Goal: Task Accomplishment & Management: Complete application form

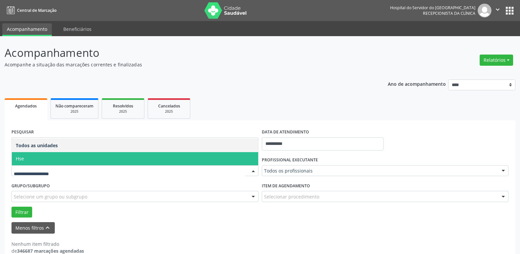
scroll to position [12, 0]
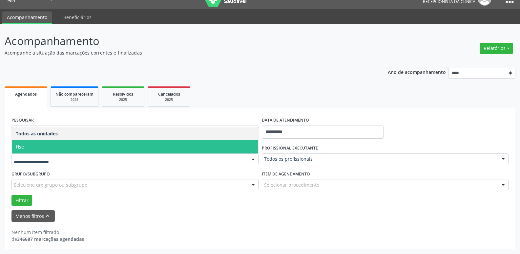
click at [38, 140] on span "Hse" at bounding box center [135, 146] width 246 height 13
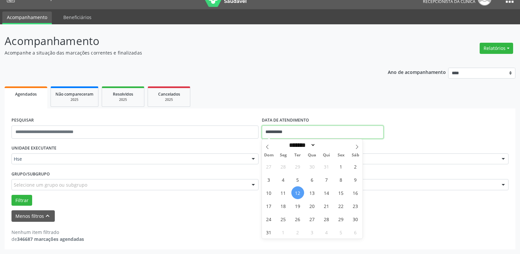
click at [298, 133] on input "**********" at bounding box center [323, 131] width 122 height 13
click at [297, 194] on span "12" at bounding box center [297, 192] width 13 height 13
type input "**********"
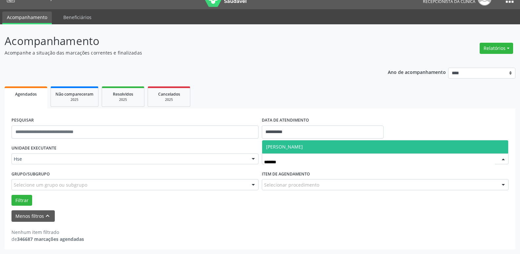
type input "********"
click at [303, 146] on span "[PERSON_NAME]" at bounding box center [284, 146] width 37 height 6
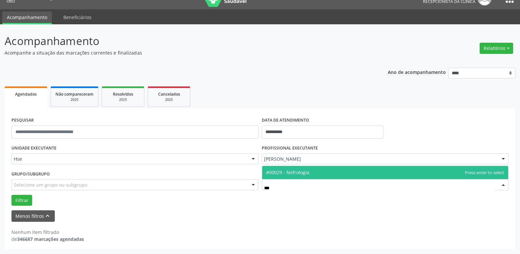
type input "****"
click at [322, 174] on span "#00029 - Nefrologia" at bounding box center [385, 172] width 246 height 13
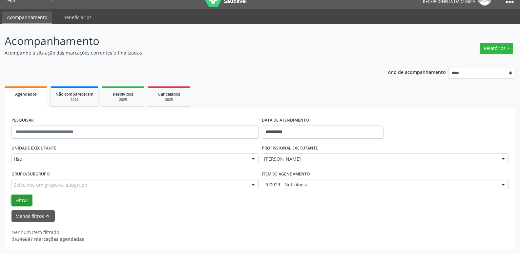
click at [22, 199] on button "Filtrar" at bounding box center [21, 200] width 21 height 11
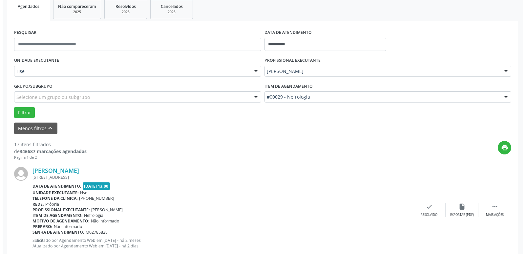
scroll to position [143, 0]
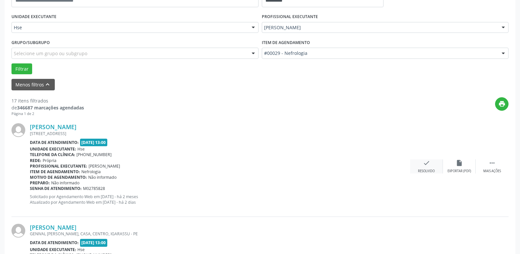
click at [428, 168] on div "check Resolvido" at bounding box center [426, 166] width 33 height 14
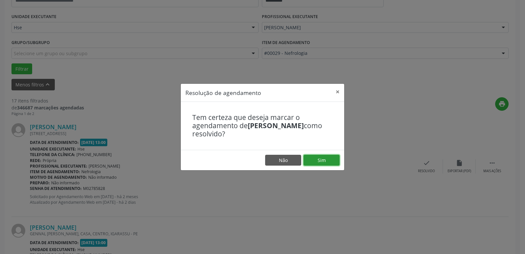
click at [322, 158] on button "Sim" at bounding box center [321, 160] width 36 height 11
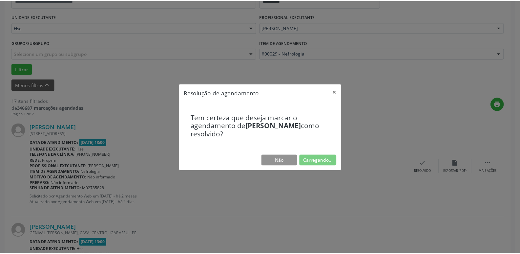
scroll to position [26, 0]
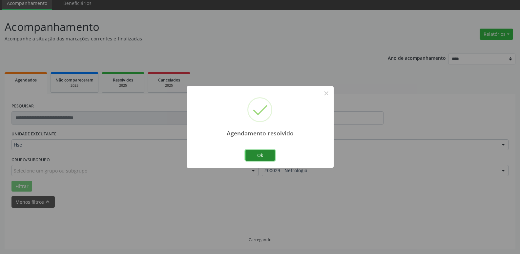
click at [266, 156] on button "Ok" at bounding box center [260, 155] width 30 height 11
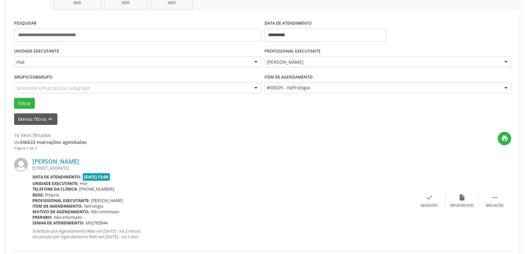
scroll to position [124, 0]
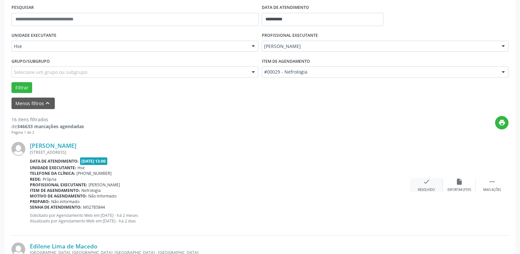
click at [424, 185] on icon "check" at bounding box center [426, 181] width 7 height 7
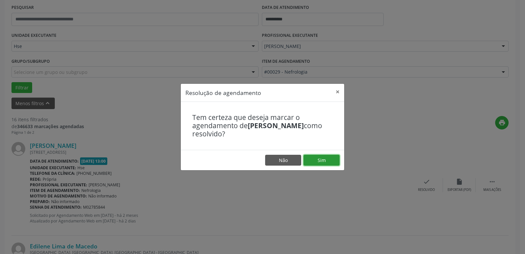
click at [326, 163] on button "Sim" at bounding box center [321, 160] width 36 height 11
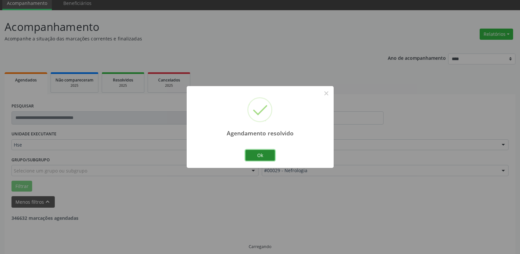
scroll to position [33, 0]
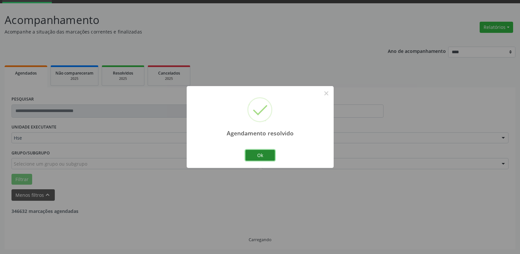
click at [253, 155] on button "Ok" at bounding box center [260, 155] width 30 height 11
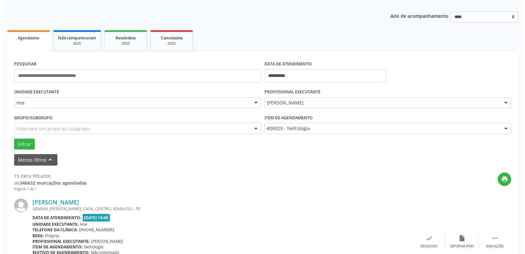
scroll to position [131, 0]
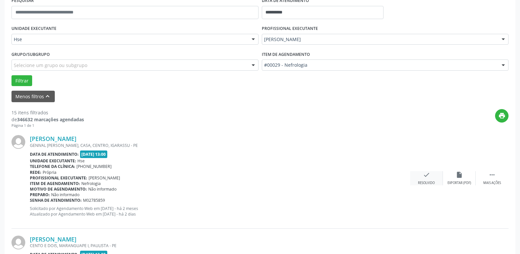
click at [427, 178] on icon "check" at bounding box center [426, 174] width 7 height 7
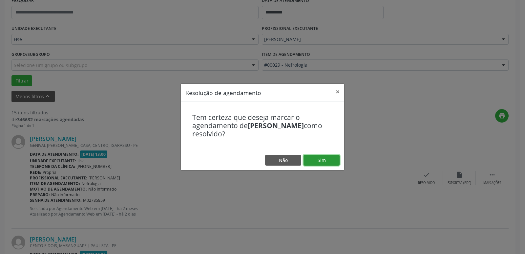
click at [322, 161] on button "Sim" at bounding box center [321, 160] width 36 height 11
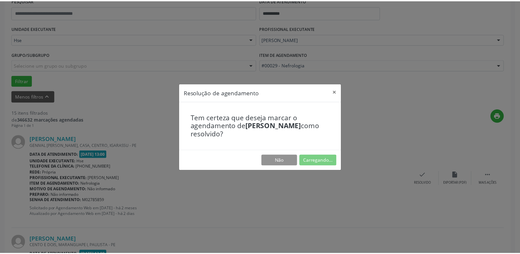
scroll to position [26, 0]
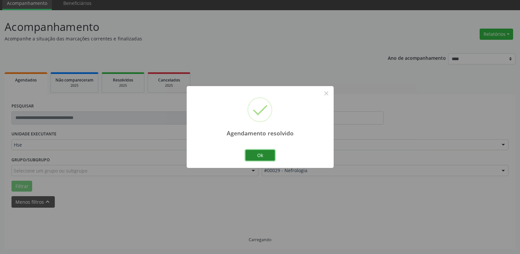
click at [265, 154] on button "Ok" at bounding box center [260, 155] width 30 height 11
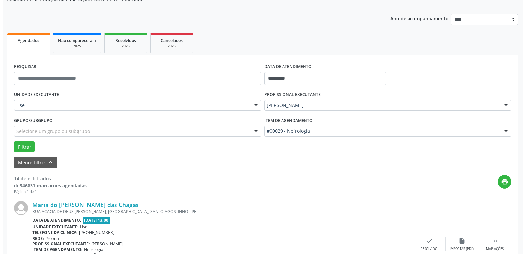
scroll to position [157, 0]
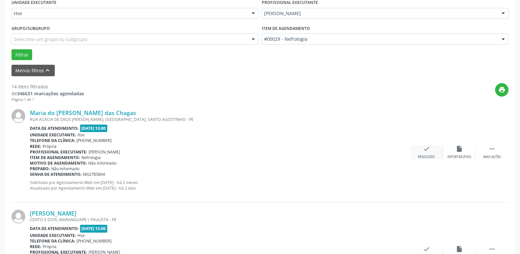
click at [424, 147] on icon "check" at bounding box center [426, 148] width 7 height 7
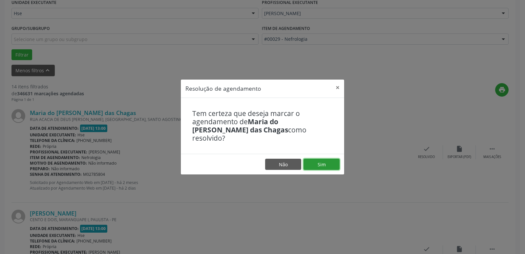
click at [333, 160] on button "Sim" at bounding box center [321, 163] width 36 height 11
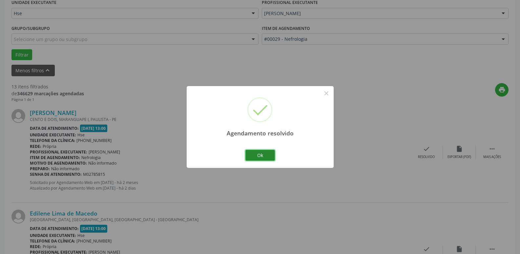
click at [268, 154] on button "Ok" at bounding box center [260, 155] width 30 height 11
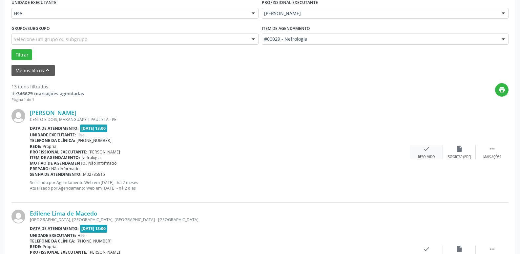
click at [424, 154] on div "check Resolvido" at bounding box center [426, 152] width 33 height 14
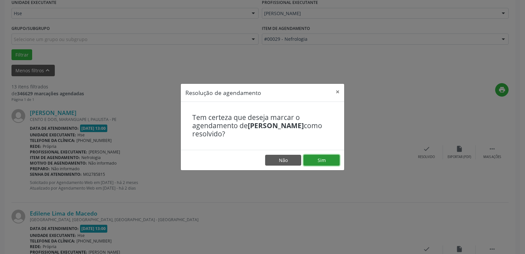
click at [324, 157] on button "Sim" at bounding box center [321, 160] width 36 height 11
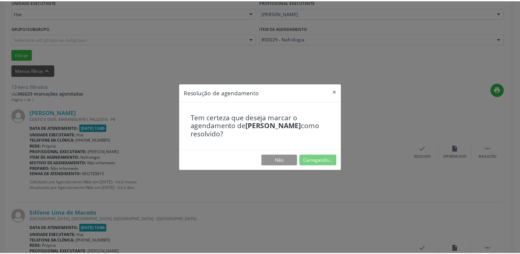
scroll to position [26, 0]
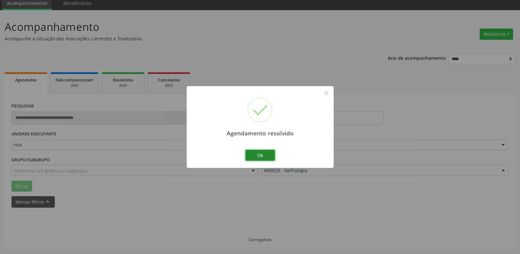
click at [268, 155] on button "Ok" at bounding box center [260, 155] width 30 height 11
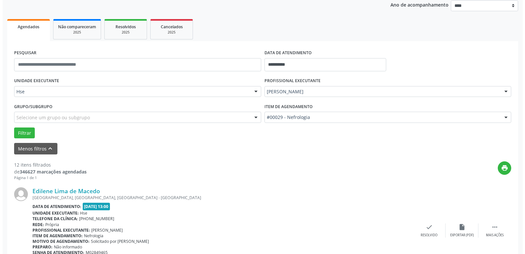
scroll to position [124, 0]
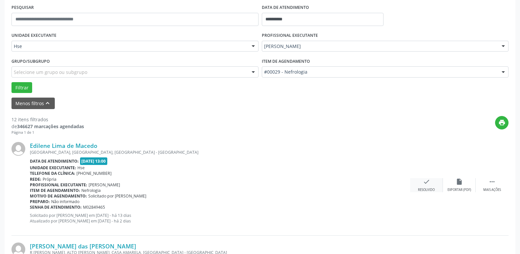
click at [429, 187] on div "check Resolvido" at bounding box center [426, 185] width 33 height 14
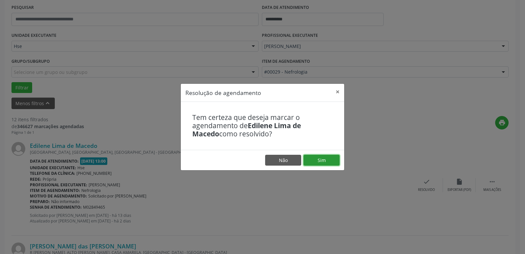
click at [322, 157] on button "Sim" at bounding box center [321, 160] width 36 height 11
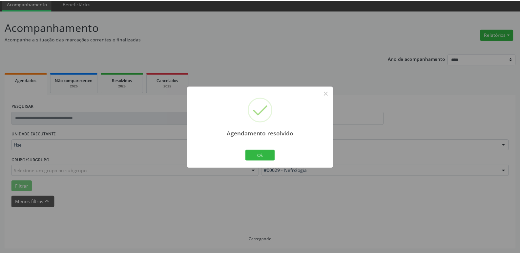
scroll to position [26, 0]
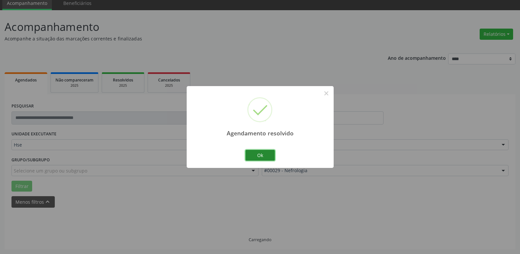
click at [255, 156] on button "Ok" at bounding box center [260, 155] width 30 height 11
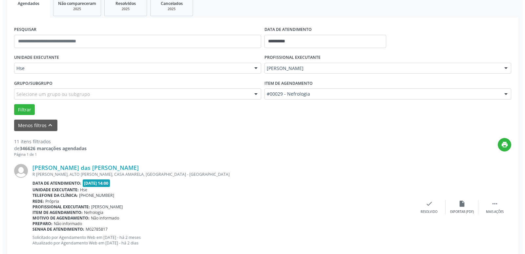
scroll to position [124, 0]
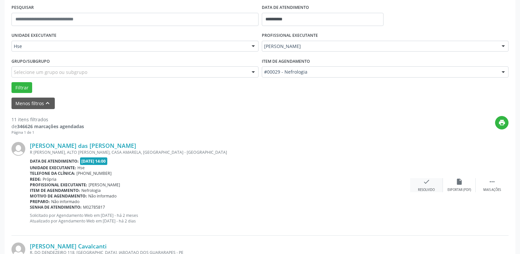
click at [424, 188] on div "Resolvido" at bounding box center [426, 189] width 17 height 5
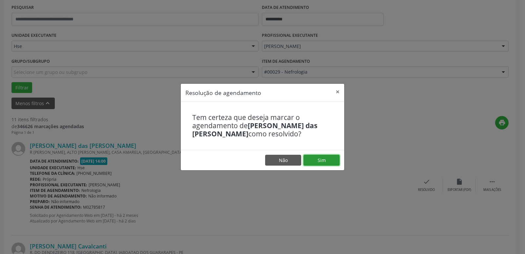
click at [334, 159] on button "Sim" at bounding box center [321, 160] width 36 height 11
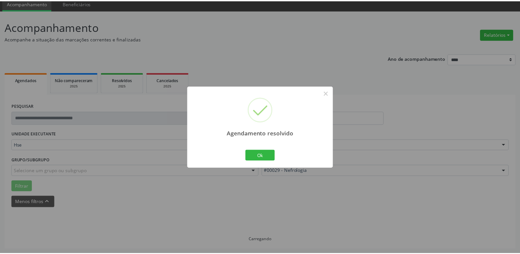
scroll to position [26, 0]
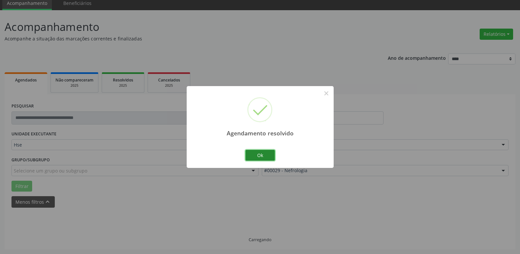
click at [266, 154] on button "Ok" at bounding box center [260, 155] width 30 height 11
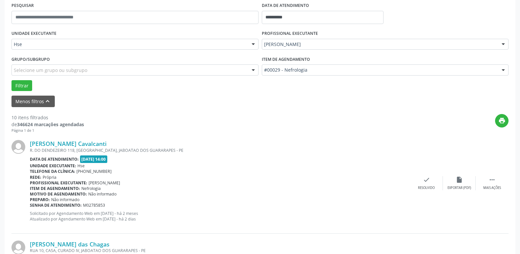
scroll to position [157, 0]
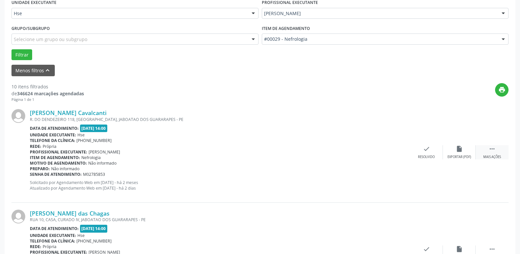
click at [490, 150] on icon "" at bounding box center [491, 148] width 7 height 7
click at [457, 152] on icon "alarm_off" at bounding box center [459, 148] width 7 height 7
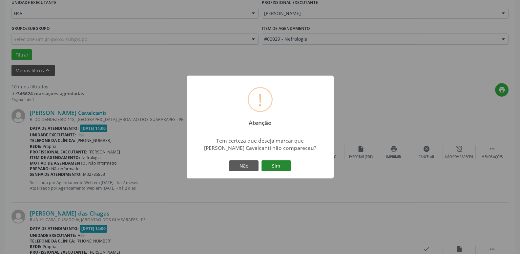
click at [279, 167] on button "Sim" at bounding box center [276, 165] width 30 height 11
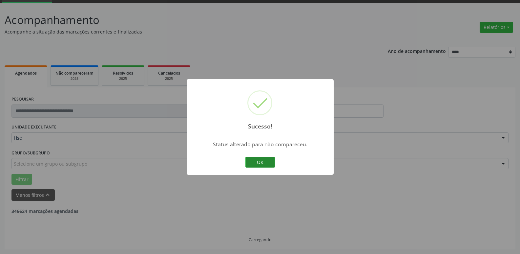
click at [267, 164] on button "OK" at bounding box center [260, 161] width 30 height 11
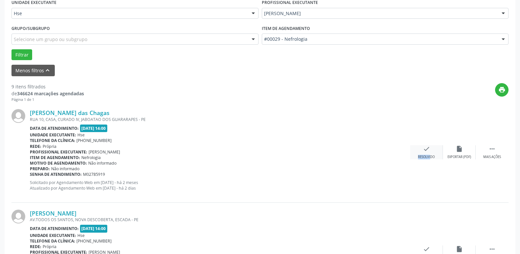
click at [425, 153] on div "check Resolvido" at bounding box center [426, 152] width 33 height 14
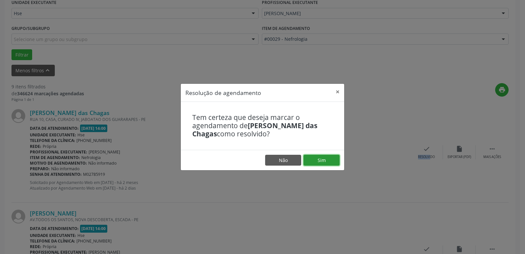
click at [330, 158] on button "Sim" at bounding box center [321, 160] width 36 height 11
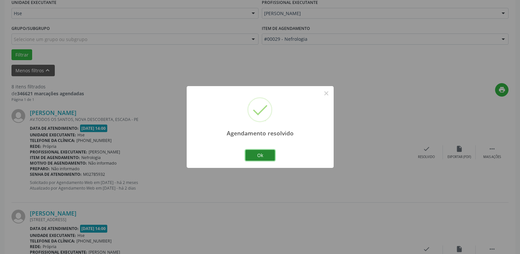
click at [262, 159] on button "Ok" at bounding box center [260, 155] width 30 height 11
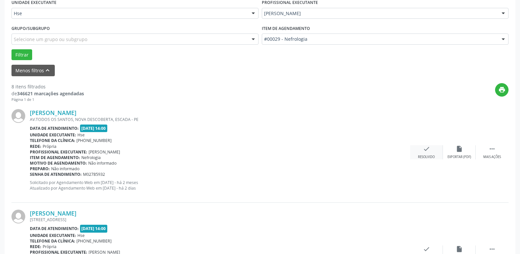
click at [423, 153] on div "check Resolvido" at bounding box center [426, 152] width 33 height 14
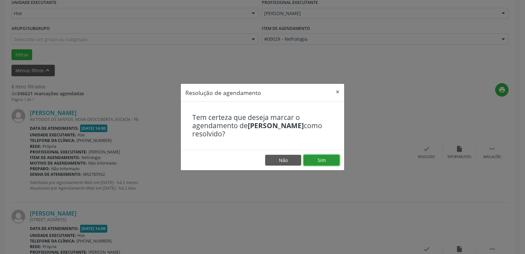
click at [318, 162] on button "Sim" at bounding box center [321, 160] width 36 height 11
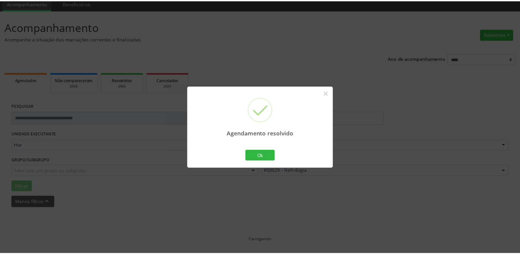
scroll to position [26, 0]
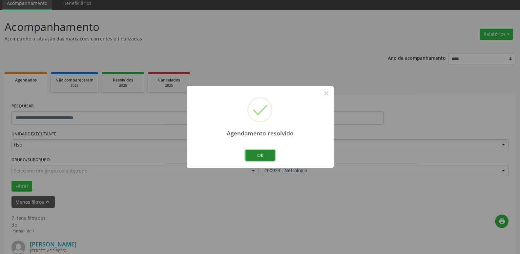
click at [271, 154] on button "Ok" at bounding box center [260, 155] width 30 height 11
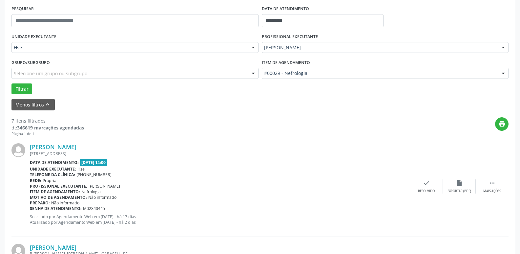
scroll to position [124, 0]
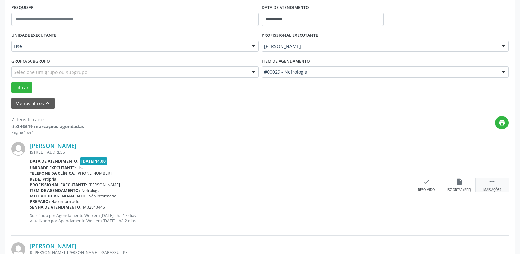
click at [500, 186] on div " Mais ações" at bounding box center [492, 185] width 33 height 14
click at [457, 184] on icon "alarm_off" at bounding box center [459, 181] width 7 height 7
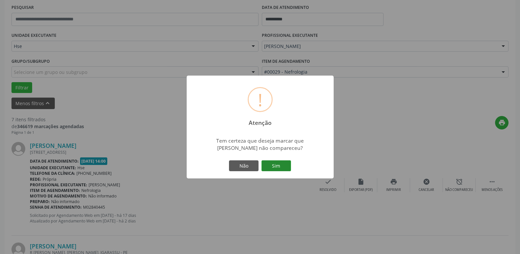
click at [285, 166] on button "Sim" at bounding box center [276, 165] width 30 height 11
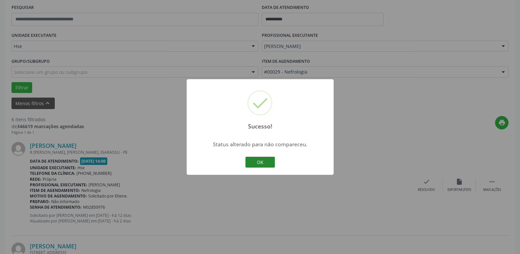
click at [258, 160] on button "OK" at bounding box center [260, 161] width 30 height 11
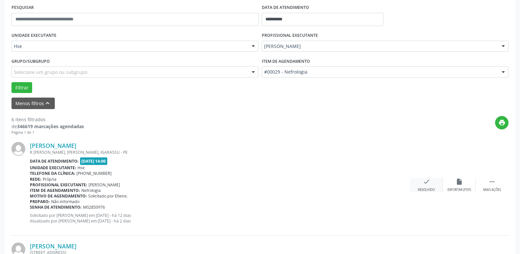
click at [427, 189] on div "Resolvido" at bounding box center [426, 189] width 17 height 5
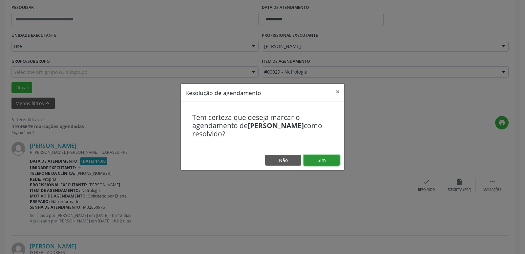
click at [322, 156] on button "Sim" at bounding box center [321, 160] width 36 height 11
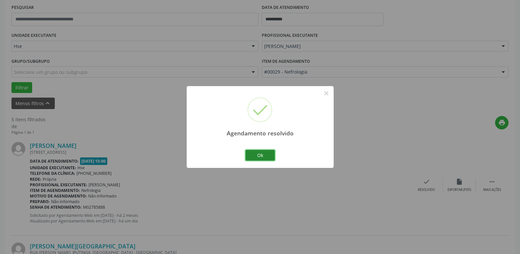
click at [269, 156] on button "Ok" at bounding box center [260, 155] width 30 height 11
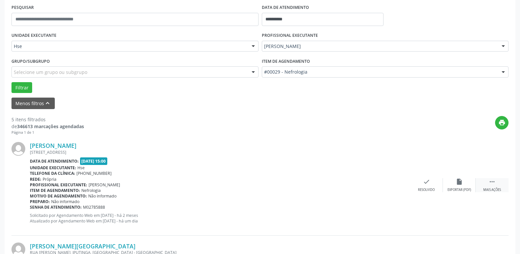
click at [495, 188] on div "Mais ações" at bounding box center [492, 189] width 18 height 5
click at [459, 187] on div "alarm_off Não compareceu" at bounding box center [459, 185] width 33 height 14
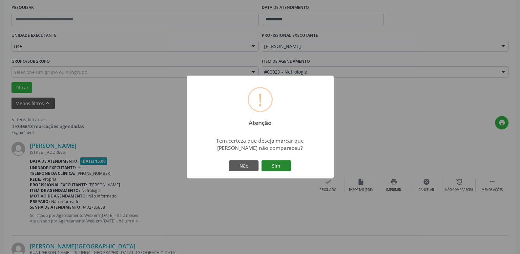
click at [278, 165] on button "Sim" at bounding box center [276, 165] width 30 height 11
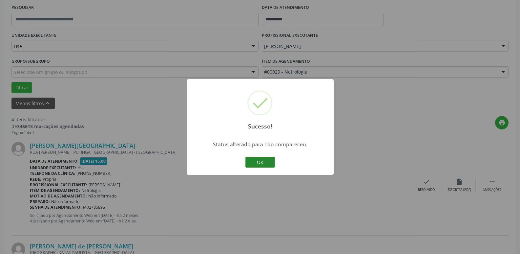
click at [264, 162] on button "OK" at bounding box center [260, 161] width 30 height 11
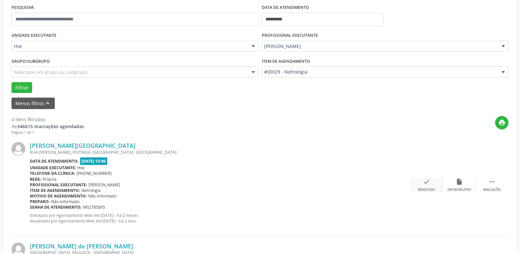
click at [430, 180] on icon "check" at bounding box center [426, 181] width 7 height 7
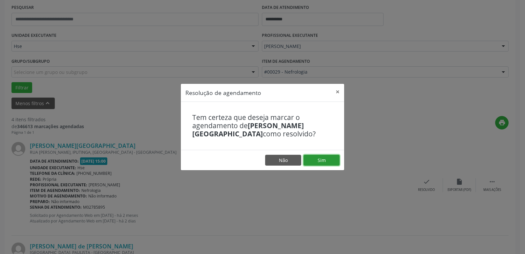
click at [322, 158] on button "Sim" at bounding box center [321, 160] width 36 height 11
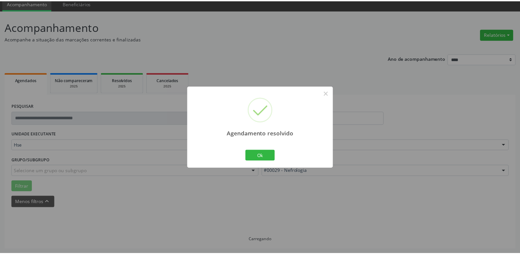
scroll to position [26, 0]
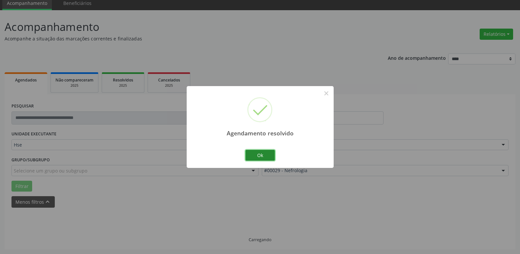
click at [266, 155] on button "Ok" at bounding box center [260, 155] width 30 height 11
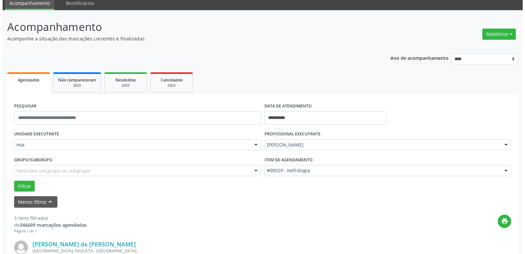
scroll to position [124, 0]
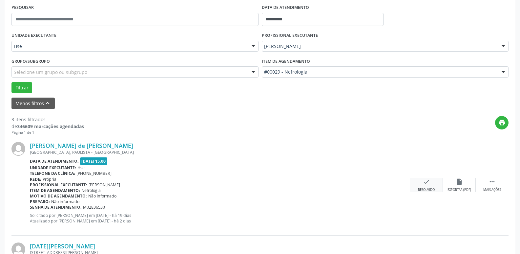
click at [433, 185] on div "check Resolvido" at bounding box center [426, 185] width 33 height 14
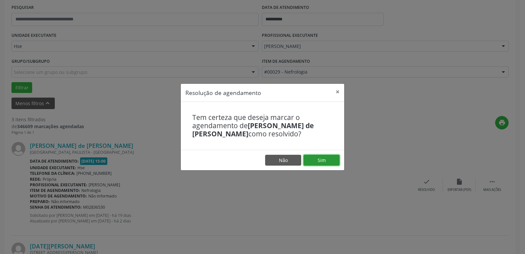
click at [327, 157] on button "Sim" at bounding box center [321, 160] width 36 height 11
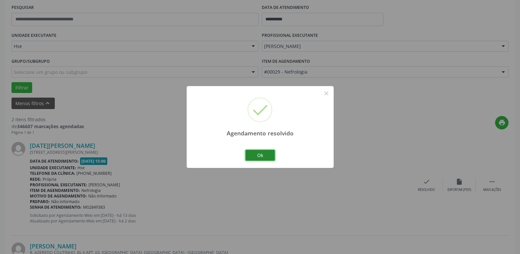
click at [263, 152] on button "Ok" at bounding box center [260, 155] width 30 height 11
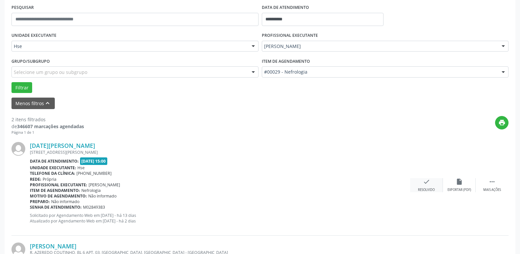
click at [429, 183] on icon "check" at bounding box center [426, 181] width 7 height 7
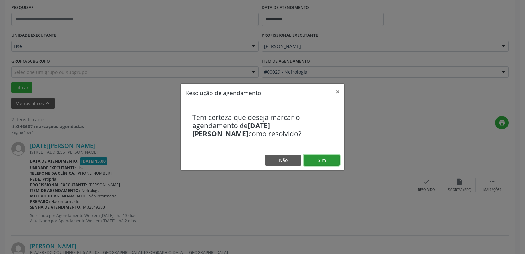
click at [331, 158] on button "Sim" at bounding box center [321, 160] width 36 height 11
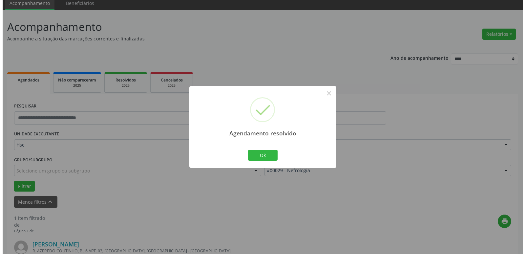
scroll to position [117, 0]
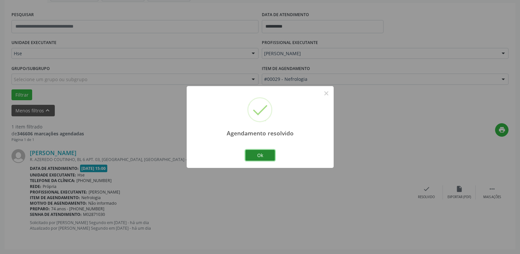
click at [263, 152] on button "Ok" at bounding box center [260, 155] width 30 height 11
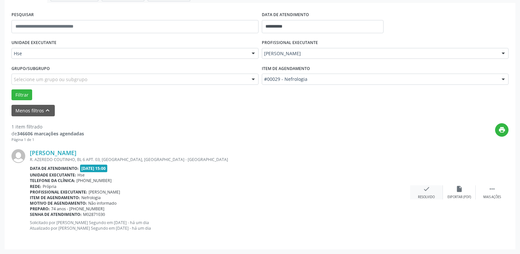
click at [430, 194] on div "check Resolvido" at bounding box center [426, 192] width 33 height 14
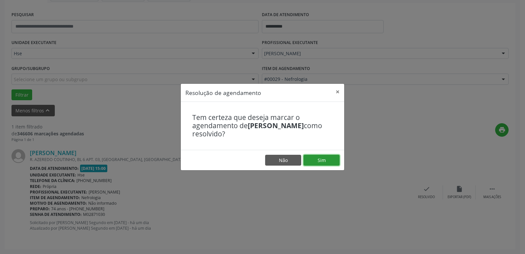
click at [328, 159] on button "Sim" at bounding box center [321, 160] width 36 height 11
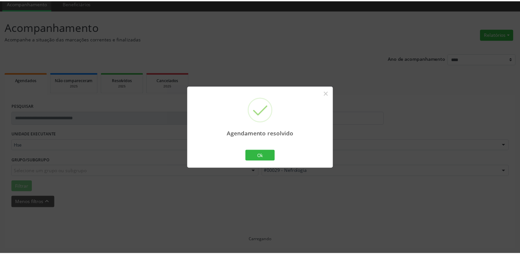
scroll to position [26, 0]
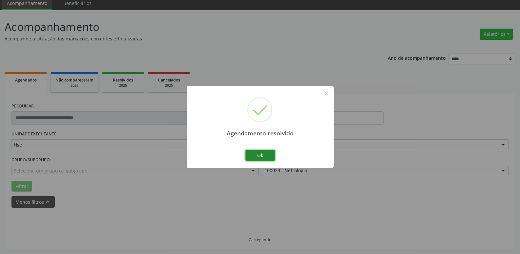
click at [264, 155] on button "Ok" at bounding box center [260, 155] width 30 height 11
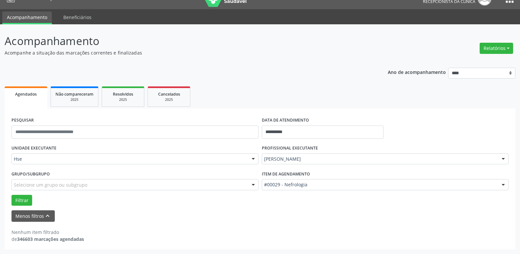
scroll to position [12, 0]
drag, startPoint x: 459, startPoint y: 37, endPoint x: 525, endPoint y: 98, distance: 89.4
click at [520, 93] on html "**********" at bounding box center [260, 115] width 520 height 254
